Goal: Task Accomplishment & Management: Use online tool/utility

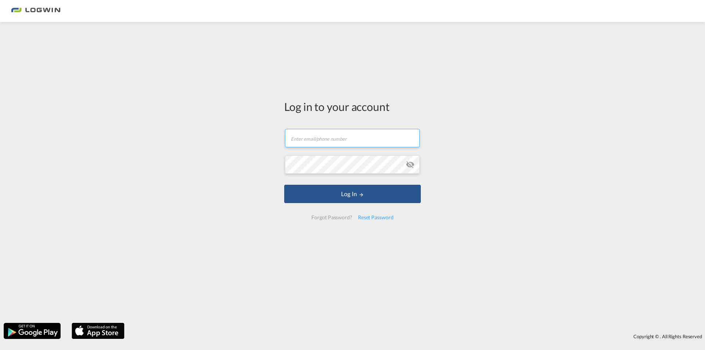
click at [351, 146] on input "text" at bounding box center [352, 138] width 135 height 18
type input "[PERSON_NAME][EMAIL_ADDRESS][PERSON_NAME][DOMAIN_NAME]"
click at [284, 185] on button "Log In" at bounding box center [352, 194] width 137 height 18
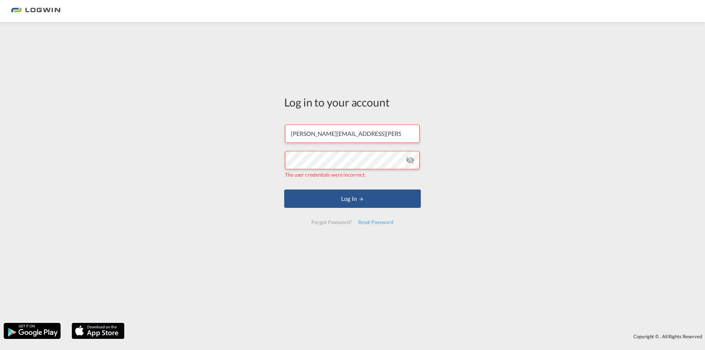
click at [412, 158] on md-icon "icon-eye-off" at bounding box center [410, 160] width 9 height 9
click at [284, 190] on button "Log In" at bounding box center [352, 199] width 137 height 18
